Goal: Find specific page/section: Find specific page/section

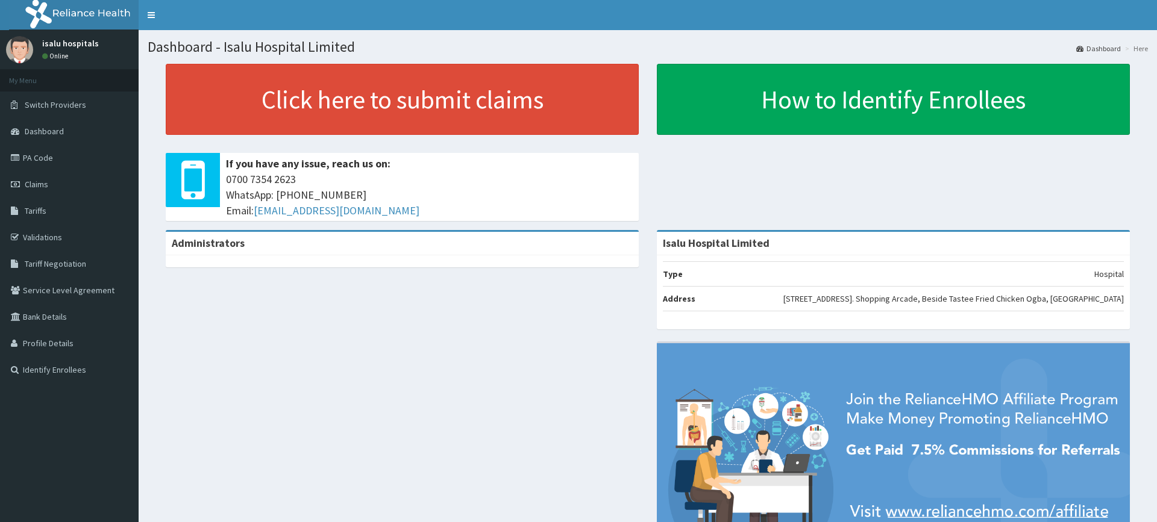
click at [63, 160] on link "PA Code" at bounding box center [69, 158] width 139 height 27
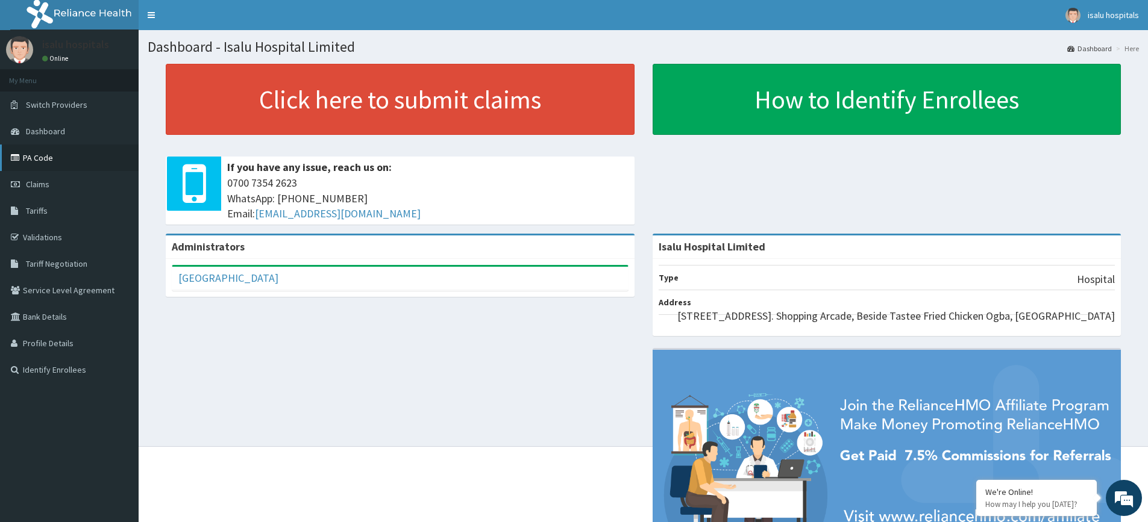
click at [37, 160] on link "PA Code" at bounding box center [69, 158] width 139 height 27
